Goal: Transaction & Acquisition: Purchase product/service

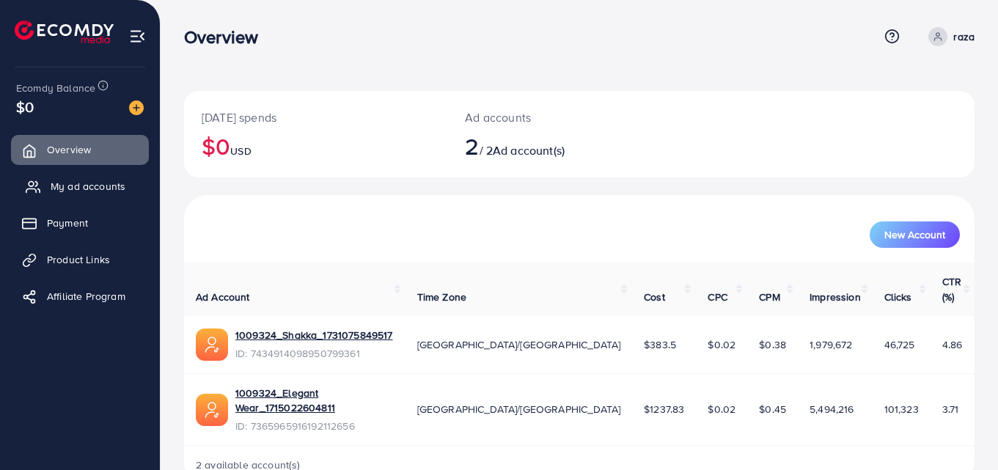
click at [73, 183] on span "My ad accounts" at bounding box center [88, 186] width 75 height 15
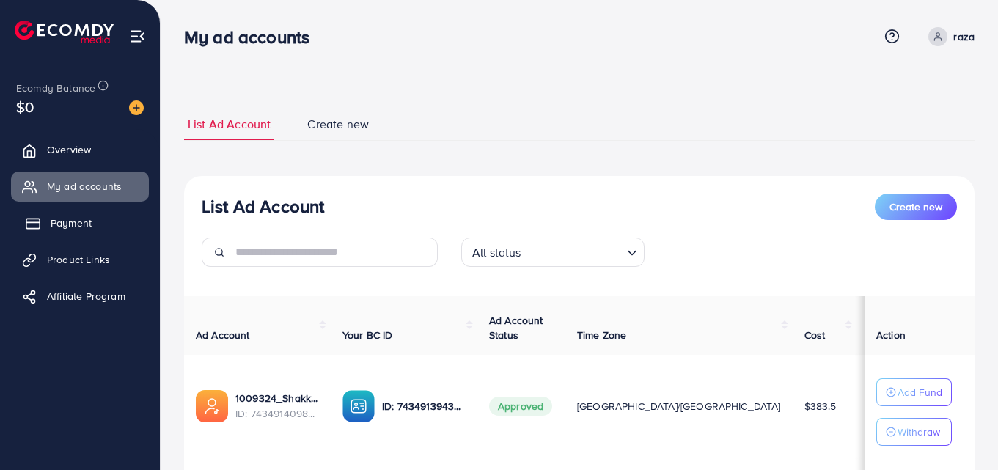
click at [67, 230] on span "Payment" at bounding box center [71, 223] width 41 height 15
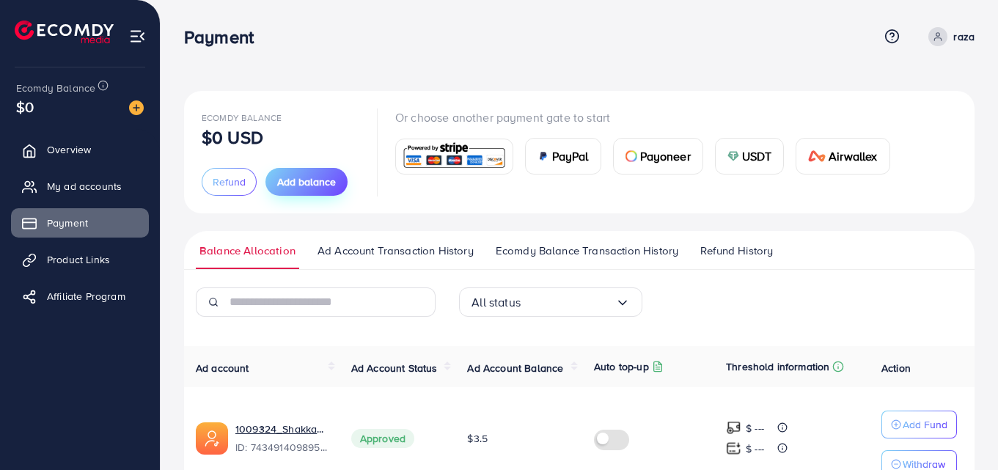
click at [293, 185] on span "Add balance" at bounding box center [306, 181] width 59 height 15
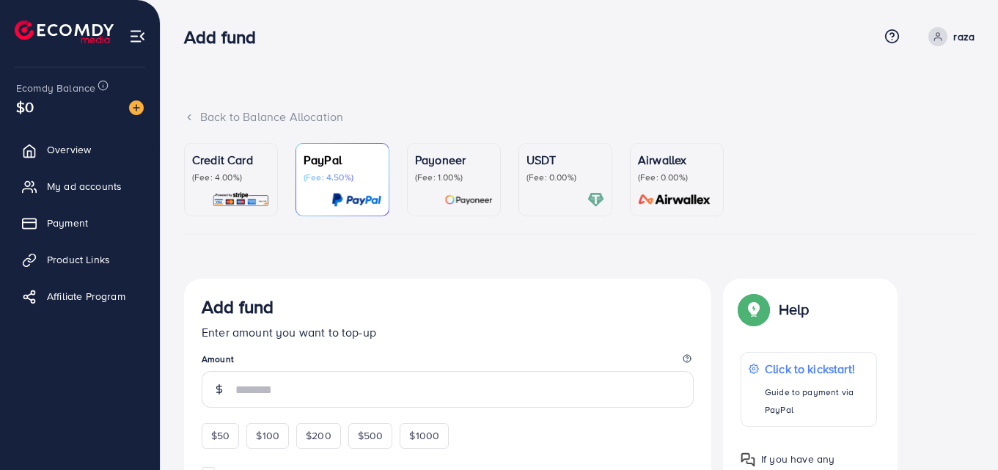
click at [554, 189] on div "USDT (Fee: 0.00%)" at bounding box center [565, 179] width 78 height 57
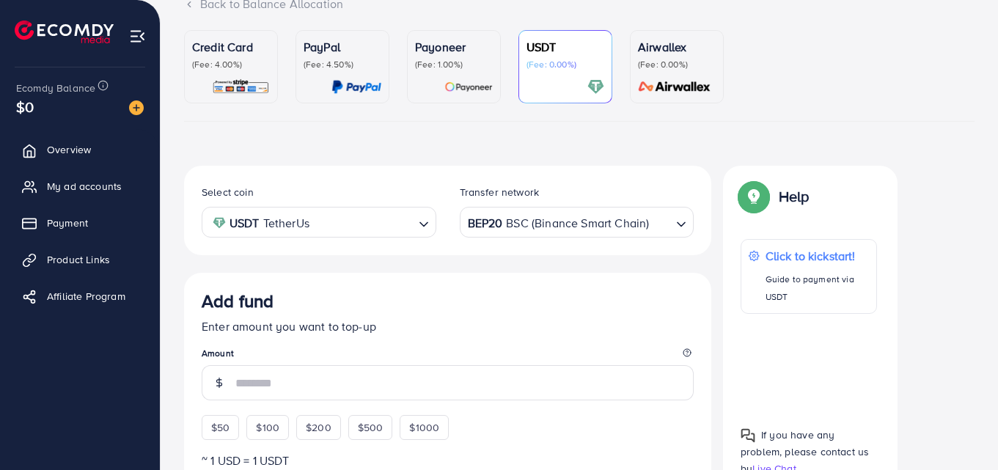
scroll to position [114, 0]
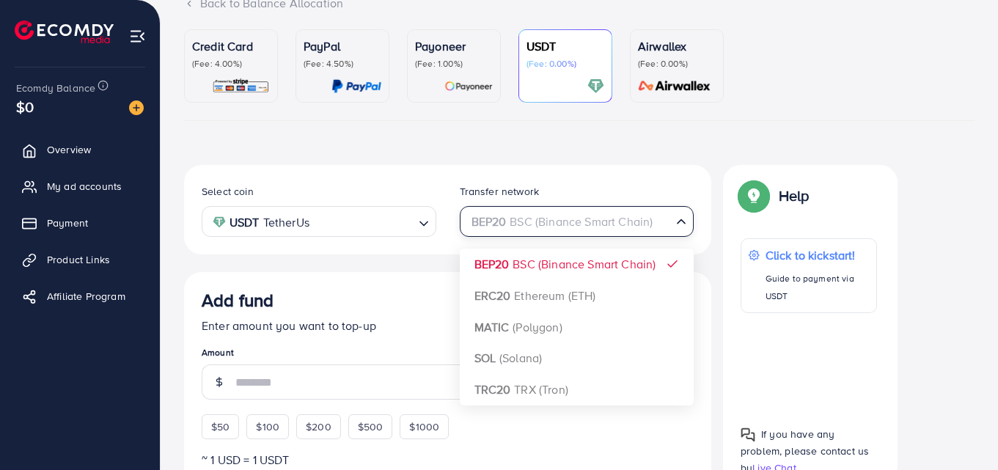
click at [603, 229] on div "BEP20 BSC (Binance Smart Chain)" at bounding box center [568, 220] width 207 height 26
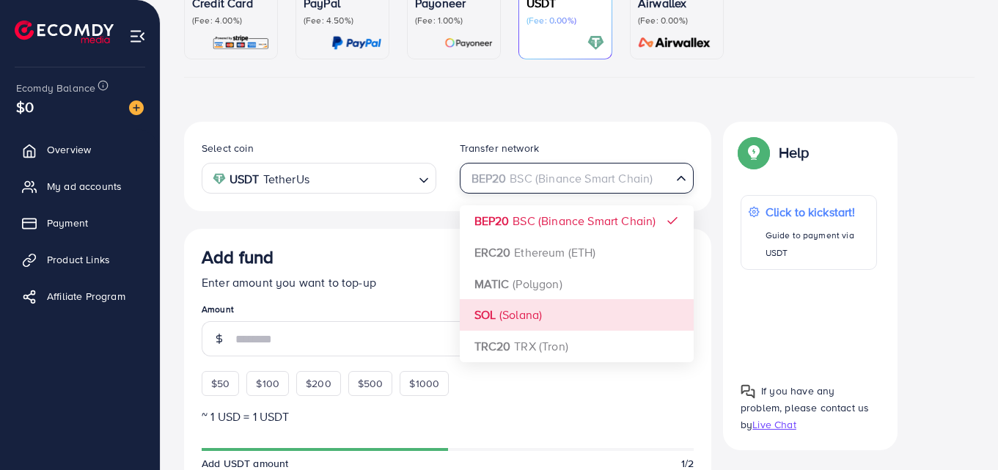
scroll to position [158, 0]
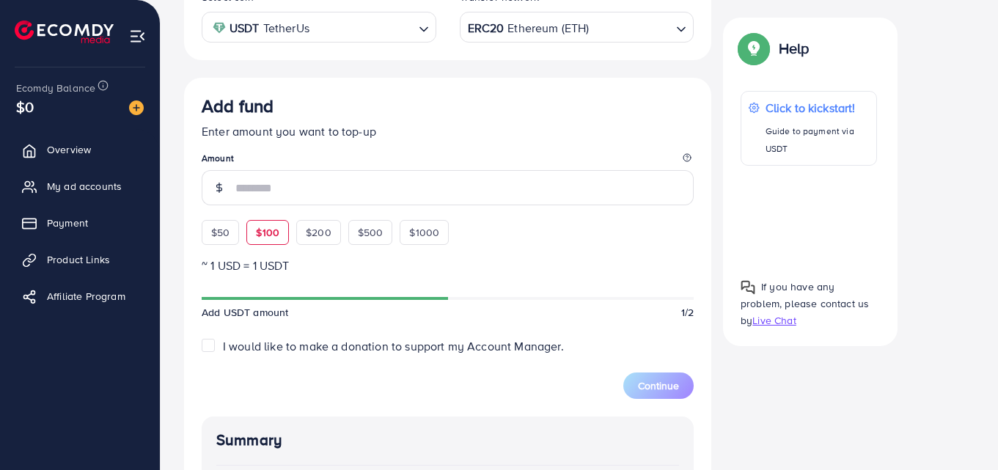
scroll to position [309, 0]
click at [216, 223] on div "$50" at bounding box center [220, 230] width 37 height 25
type input "**"
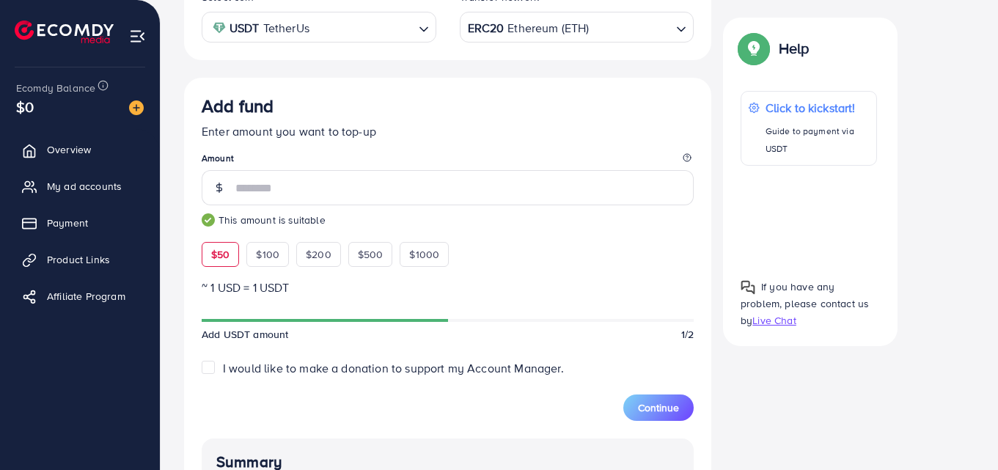
scroll to position [168, 0]
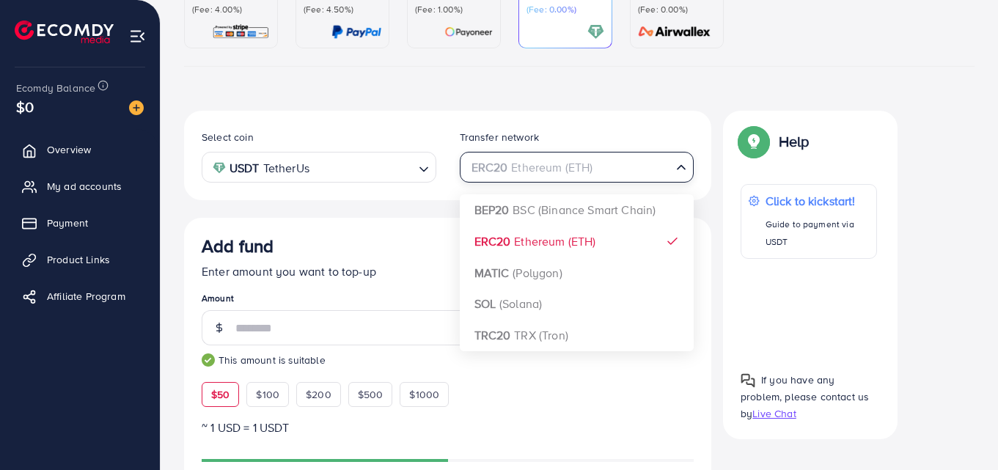
click at [573, 173] on div "ERC20 Ethereum (ETH)" at bounding box center [568, 166] width 207 height 26
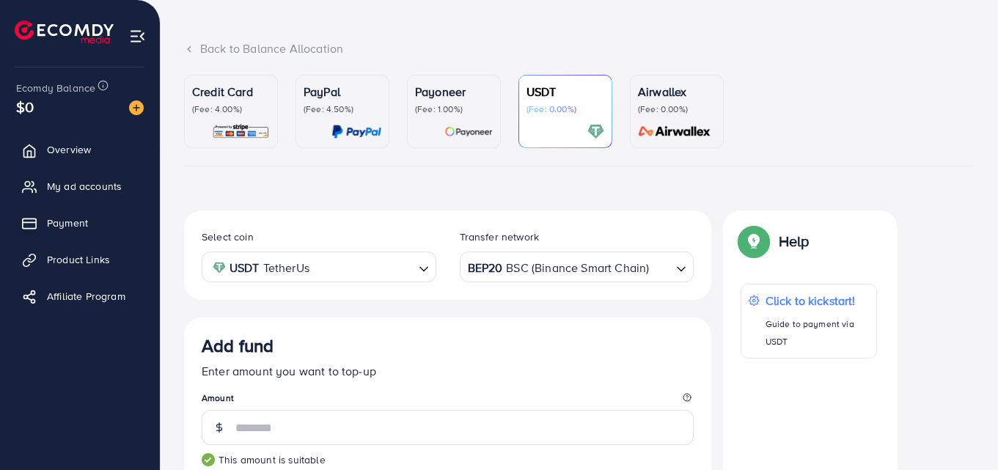
scroll to position [0, 0]
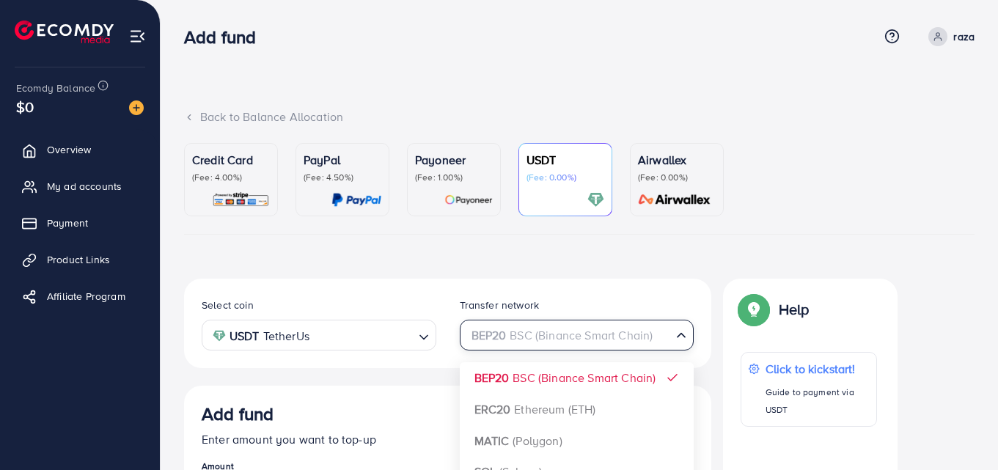
click at [545, 328] on div "BEP20 BSC (Binance Smart Chain)" at bounding box center [568, 334] width 207 height 26
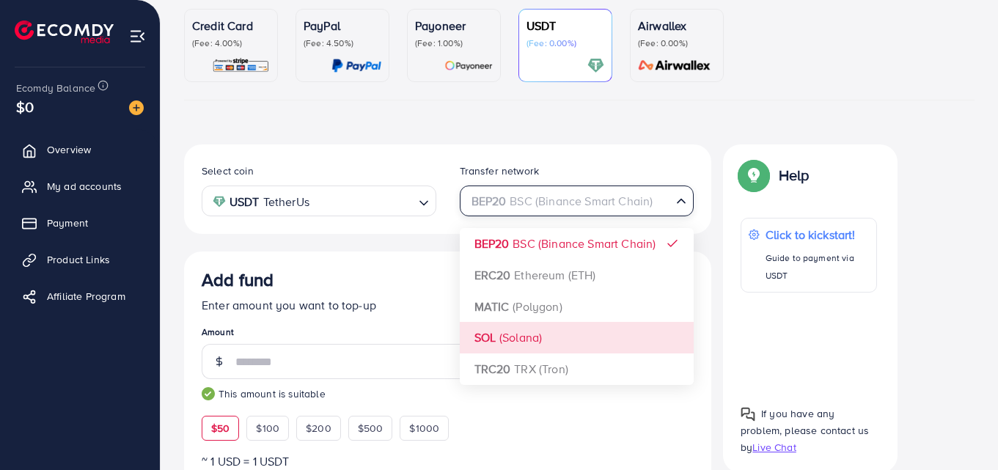
scroll to position [135, 0]
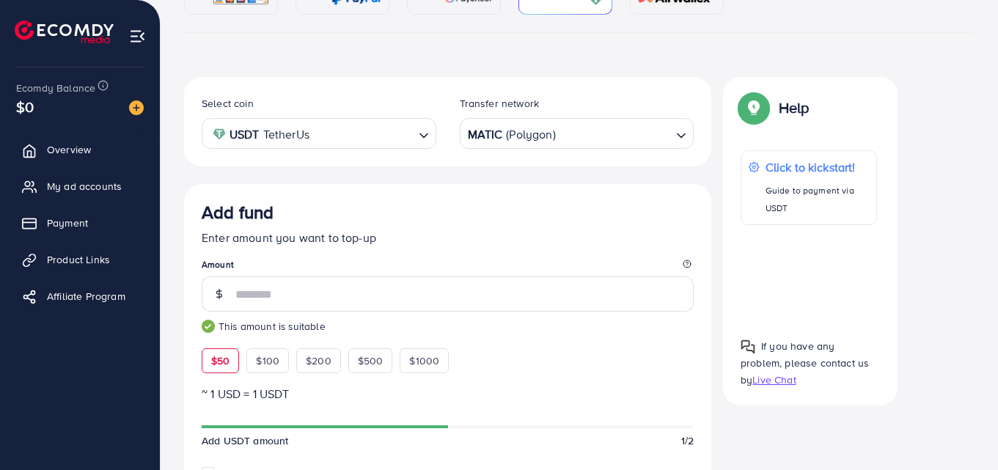
scroll to position [0, 0]
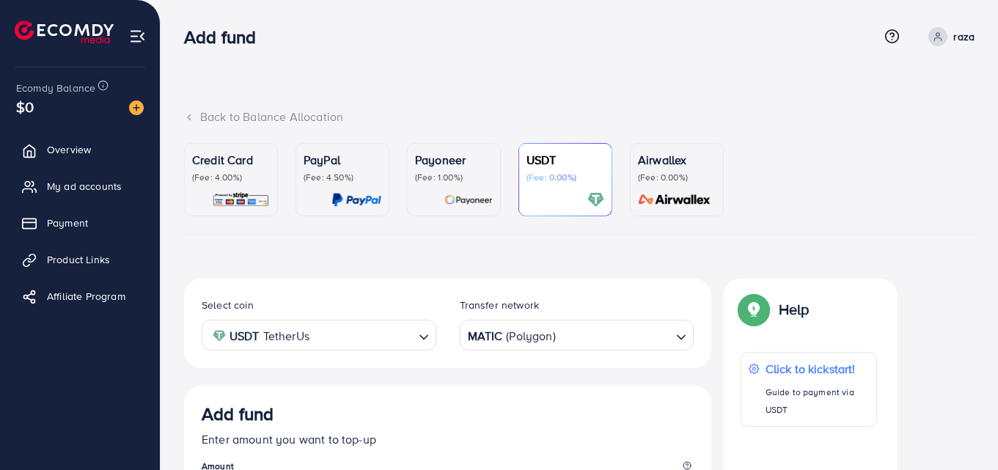
click at [552, 340] on div "MATIC (Polygon)" at bounding box center [568, 334] width 207 height 26
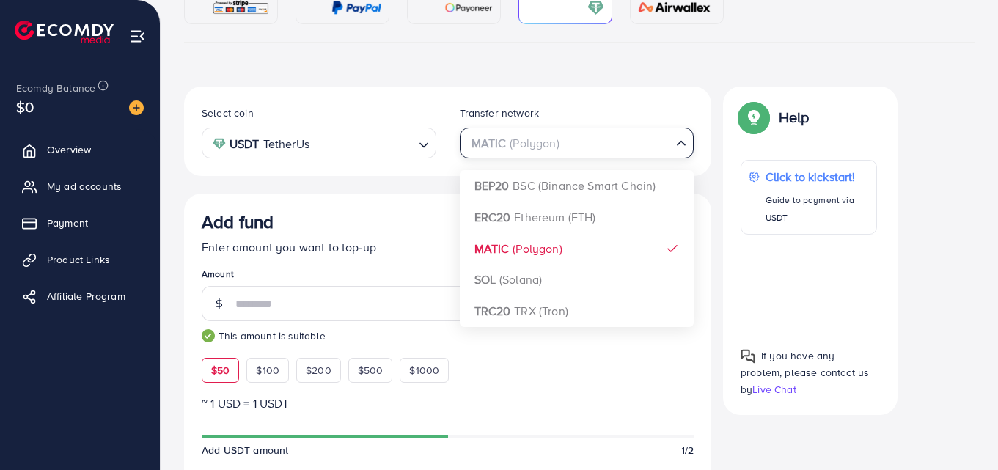
scroll to position [193, 0]
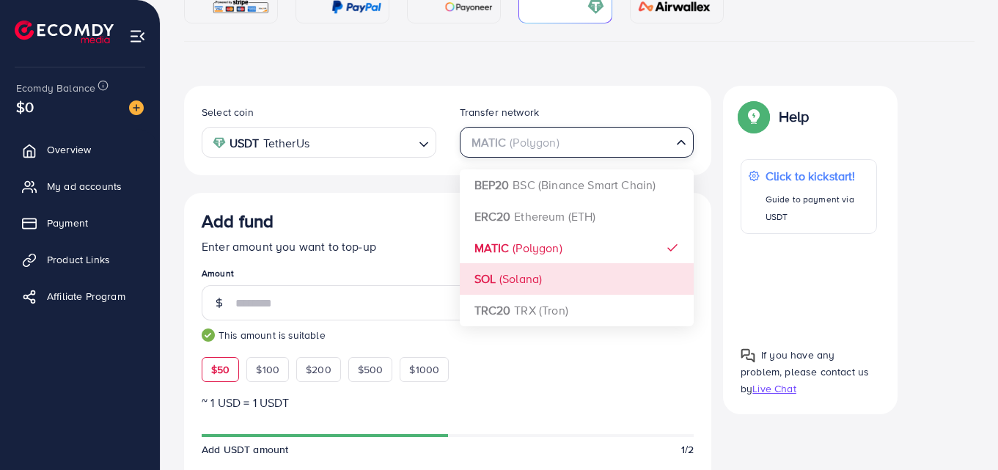
click at [517, 284] on div "Select coin USDT TetherUs Loading... Transfer network MATIC (Polygon) Loading..…" at bounding box center [447, 474] width 527 height 777
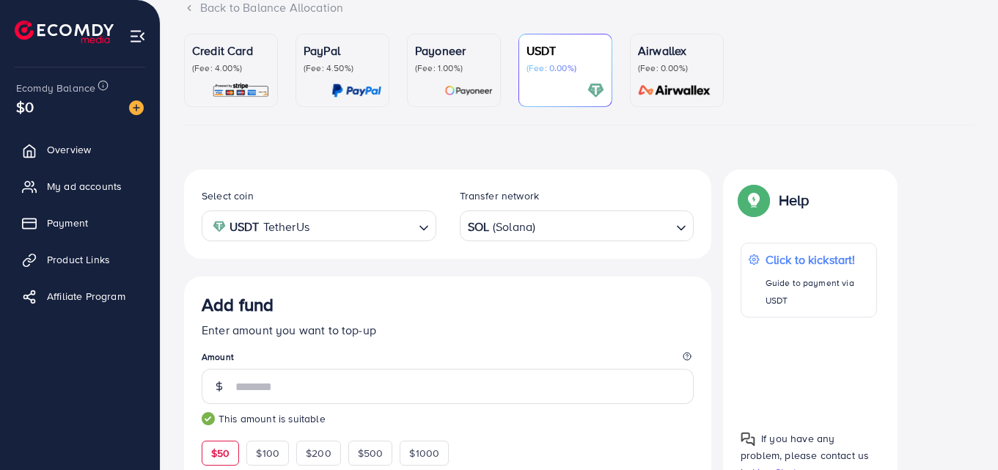
scroll to position [109, 0]
click at [576, 221] on input "Search for option" at bounding box center [568, 227] width 205 height 23
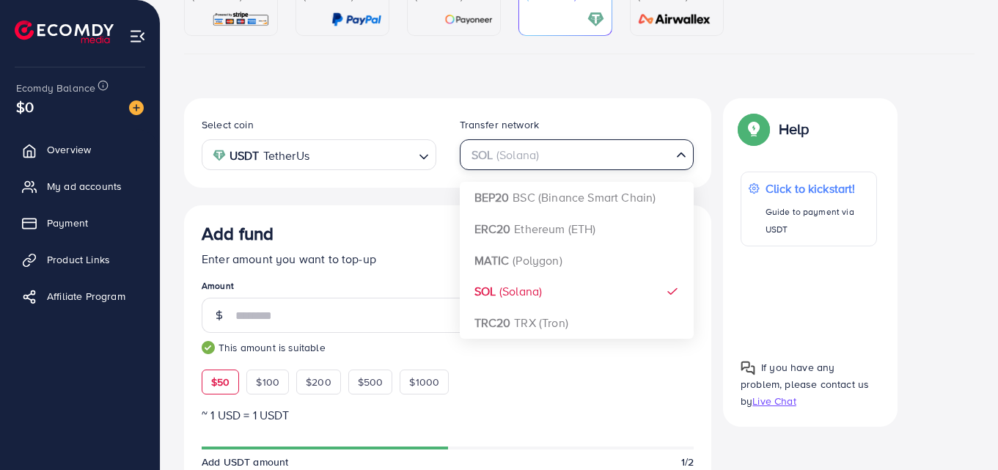
scroll to position [183, 0]
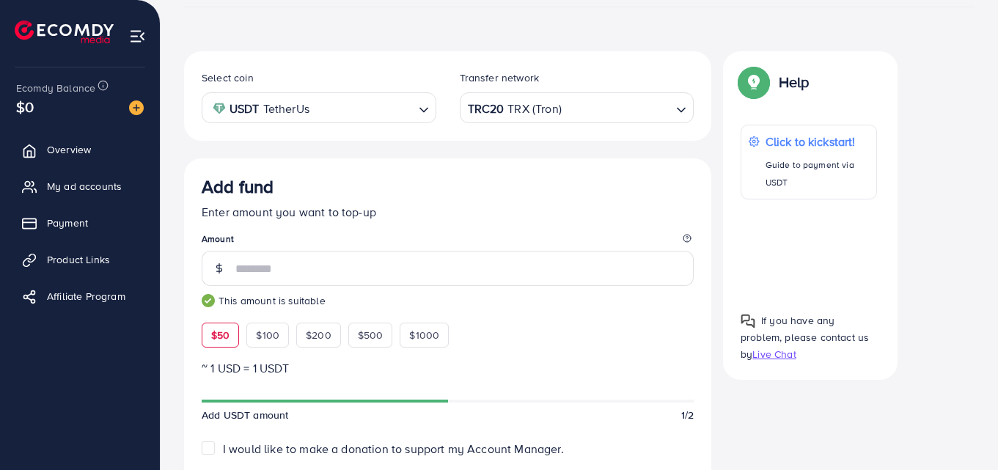
scroll to position [227, 0]
click at [546, 109] on div "TRC20 TRX (Tron)" at bounding box center [568, 108] width 207 height 26
click at [545, 225] on div "Add fund Enter amount you want to top-up Amount ** This amount is suitable $50 …" at bounding box center [448, 263] width 492 height 172
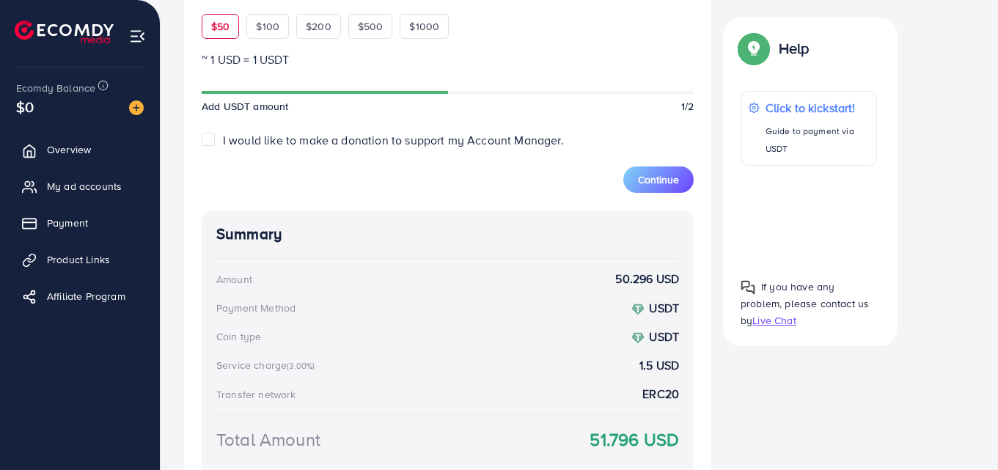
scroll to position [639, 0]
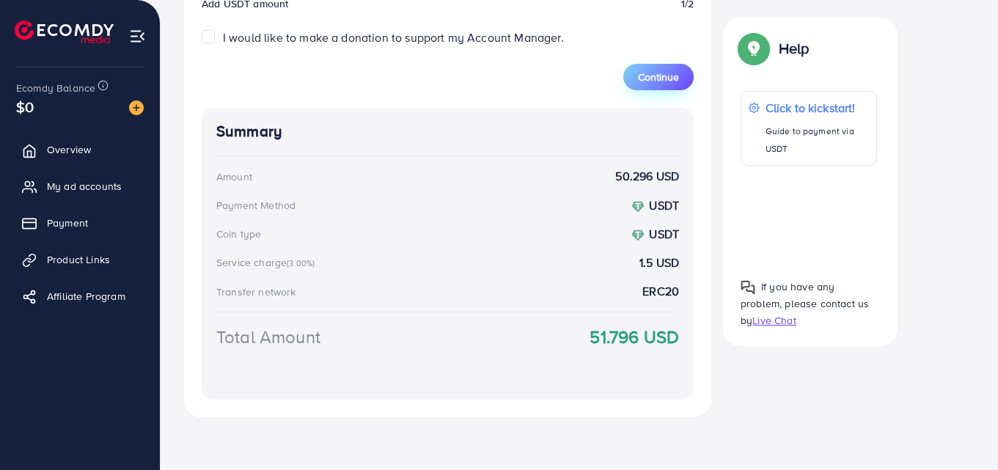
click at [658, 79] on span "Continue" at bounding box center [658, 77] width 41 height 15
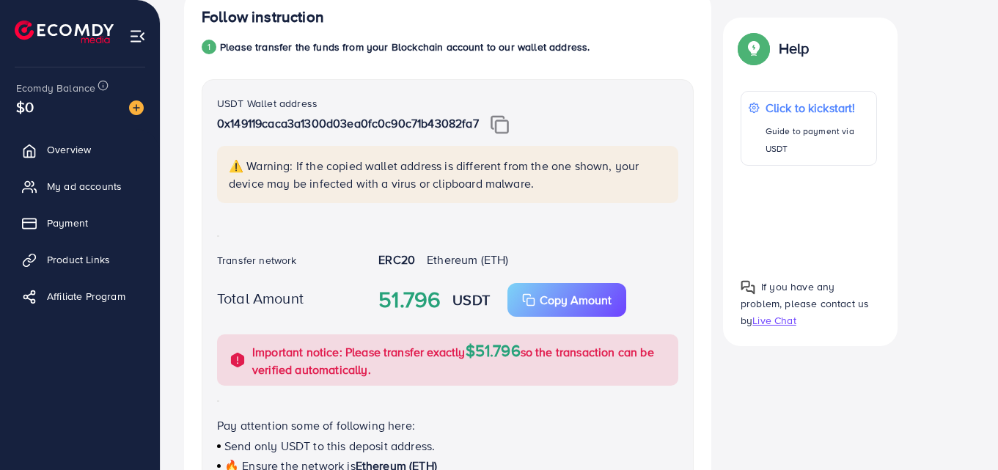
scroll to position [263, 0]
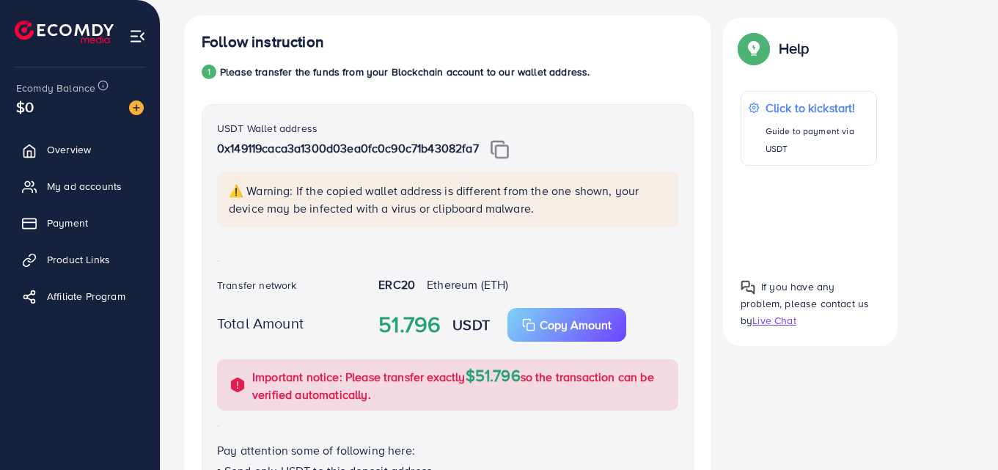
click at [502, 152] on img at bounding box center [499, 149] width 18 height 19
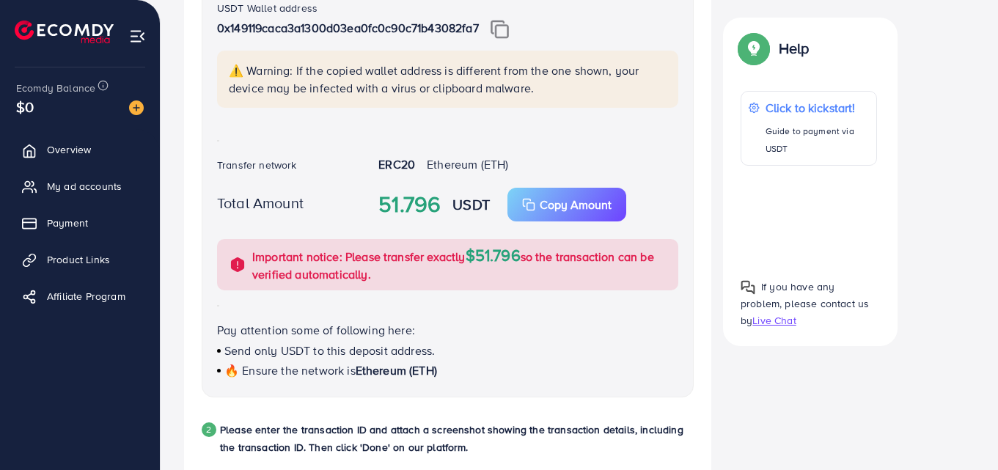
scroll to position [384, 0]
click at [809, 216] on div at bounding box center [808, 215] width 136 height 76
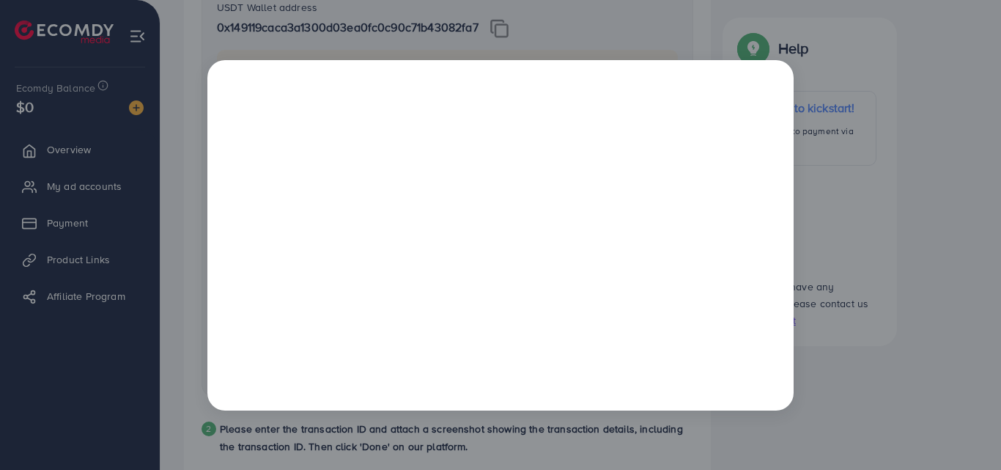
click at [943, 158] on div at bounding box center [500, 235] width 1001 height 470
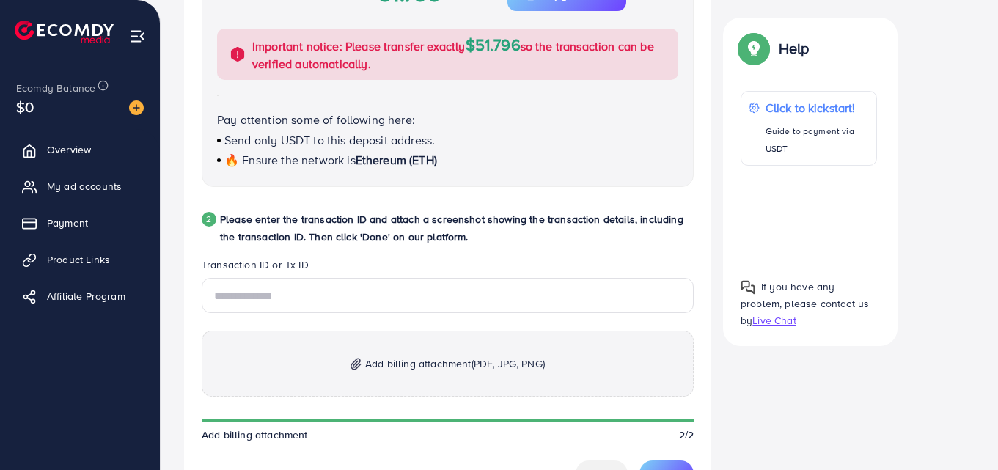
scroll to position [689, 0]
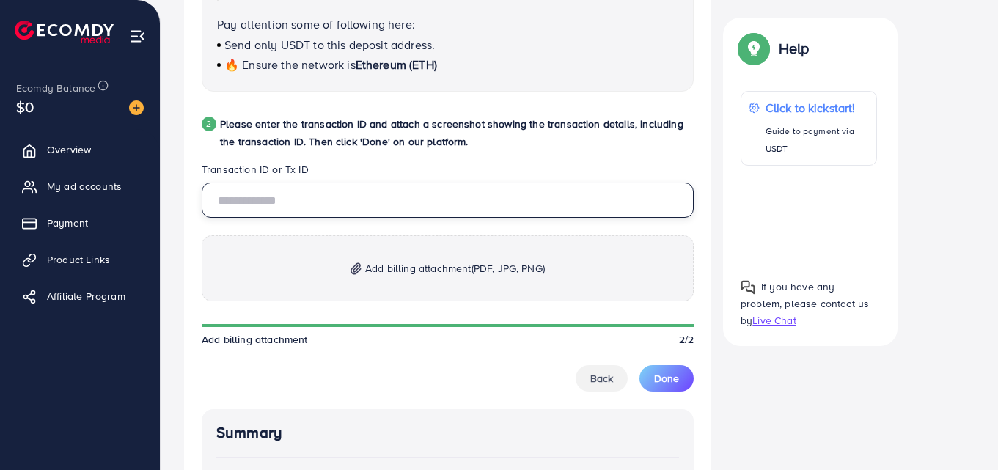
click at [339, 200] on input "text" at bounding box center [448, 200] width 492 height 35
paste input "**********"
type input "**********"
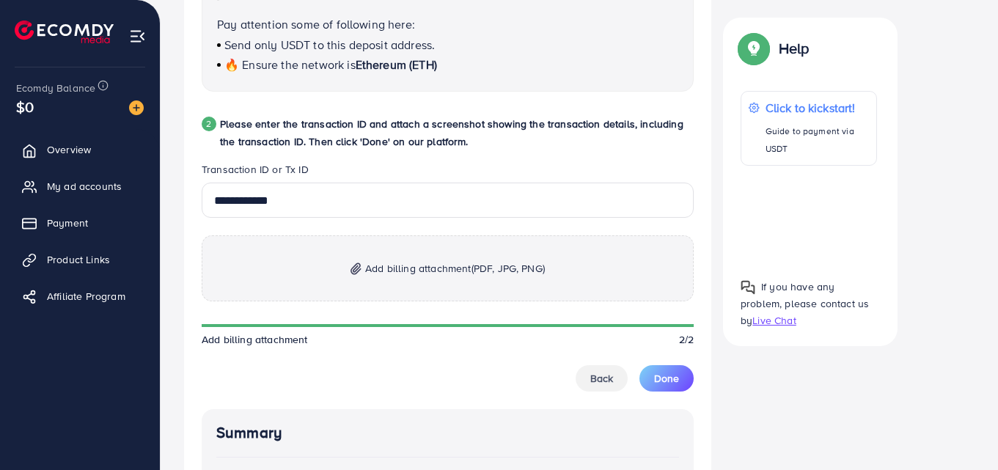
click at [560, 153] on div "2 Please enter the transaction ID and attach a screenshot showing the transacti…" at bounding box center [448, 138] width 492 height 47
click at [457, 280] on p "Add billing attachment (PDF, JPG, PNG)" at bounding box center [448, 268] width 492 height 66
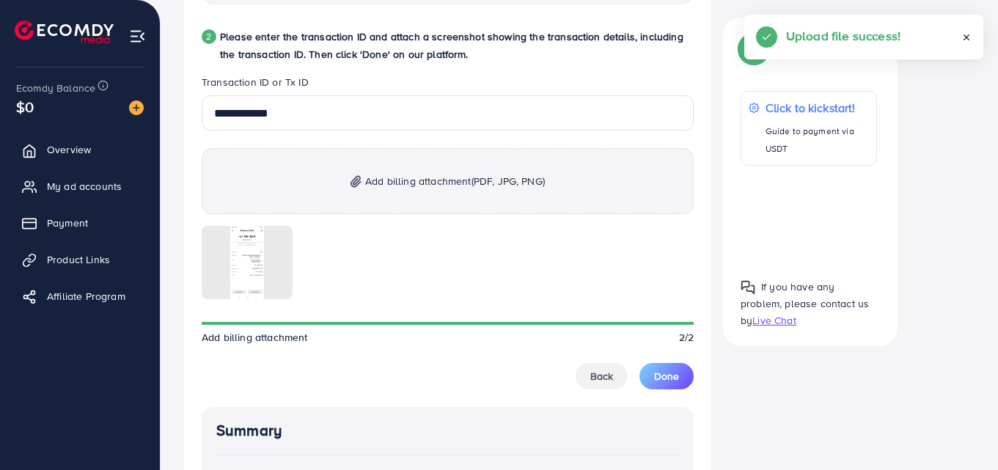
scroll to position [777, 0]
click at [668, 378] on span "Done" at bounding box center [666, 375] width 25 height 15
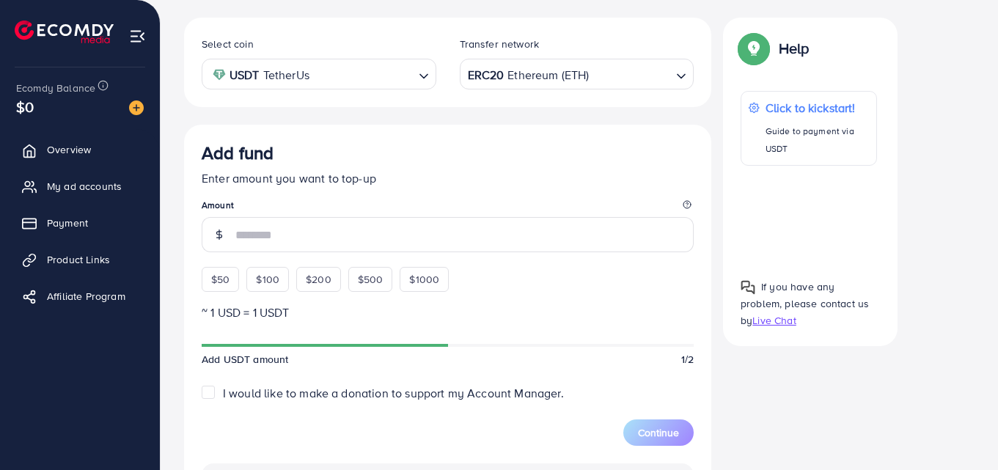
scroll to position [0, 0]
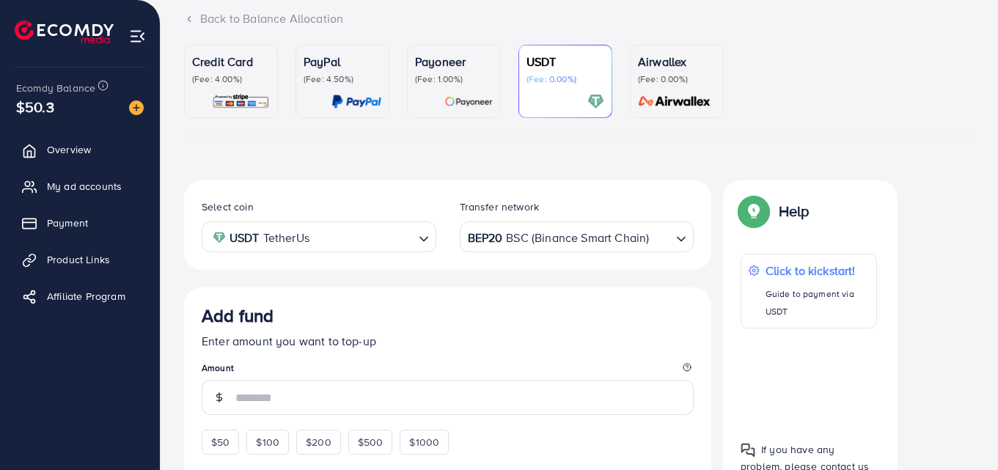
scroll to position [97, 0]
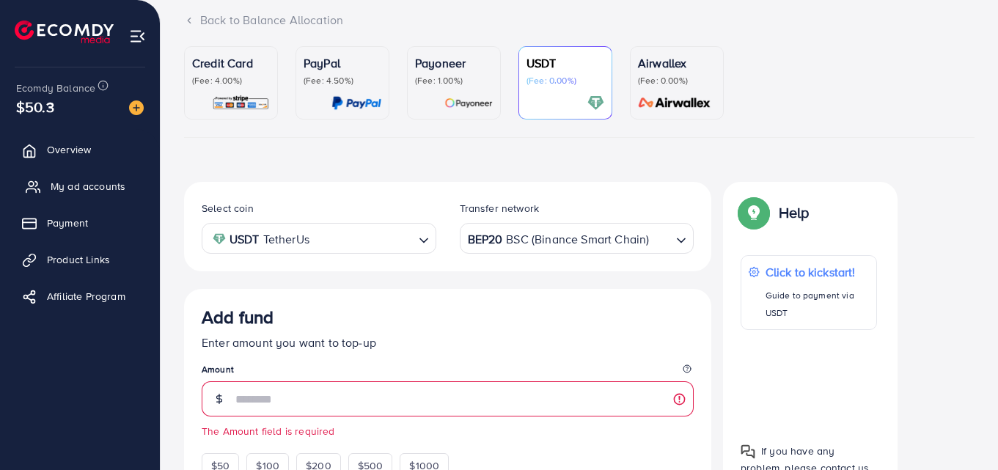
click at [89, 190] on span "My ad accounts" at bounding box center [88, 186] width 75 height 15
